Goal: Check status: Check status

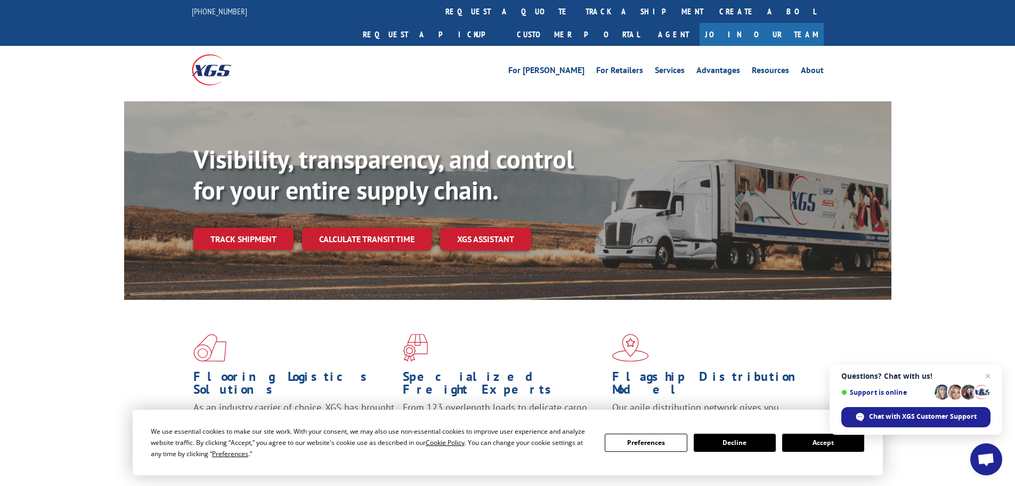
click at [812, 439] on button "Accept" at bounding box center [823, 442] width 82 height 18
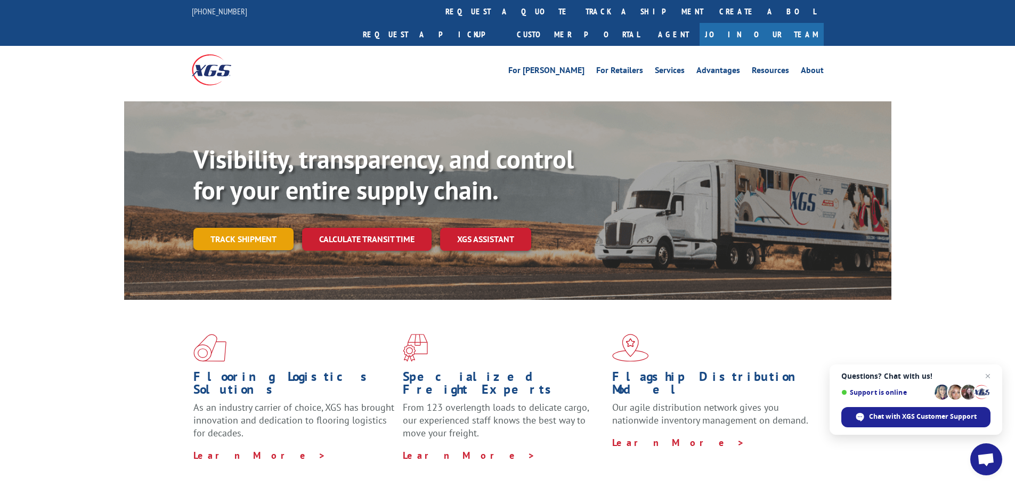
click at [282, 228] on link "Track shipment" at bounding box center [243, 239] width 100 height 22
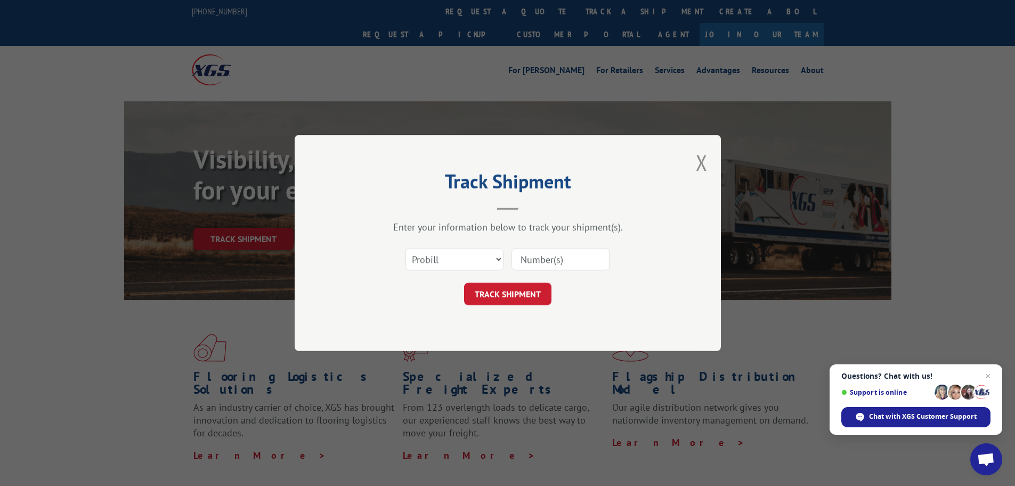
click at [561, 256] on input at bounding box center [561, 259] width 98 height 22
paste input "17470220"
type input "17470220"
click at [537, 288] on button "TRACK SHIPMENT" at bounding box center [507, 293] width 87 height 22
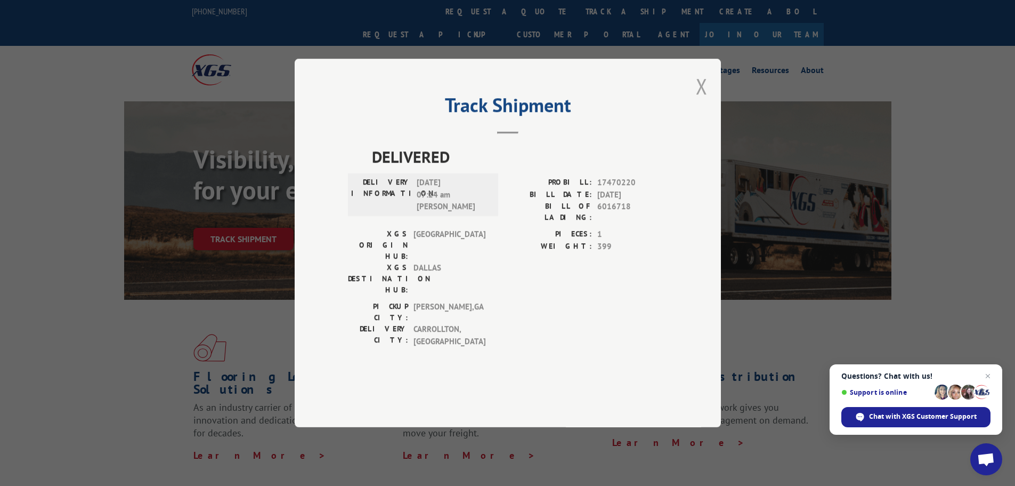
click at [704, 100] on button "Close modal" at bounding box center [702, 86] width 12 height 28
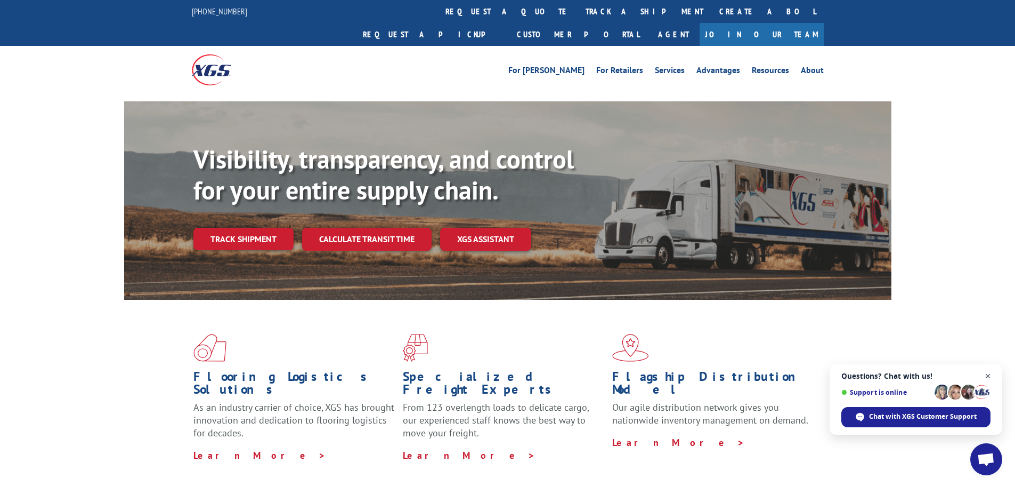
click at [992, 375] on span "Close chat" at bounding box center [988, 375] width 13 height 13
